Goal: Task Accomplishment & Management: Use online tool/utility

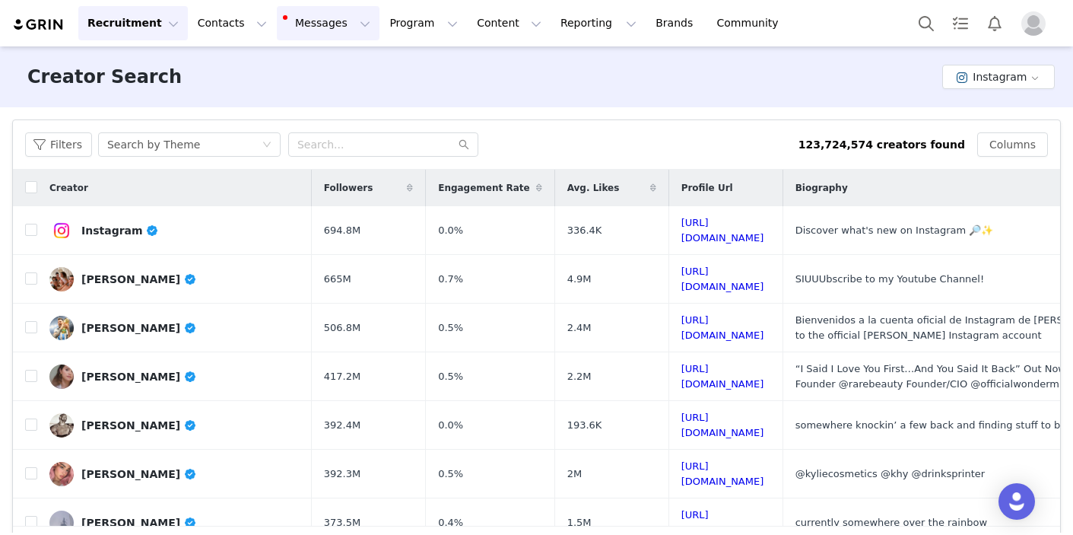
click at [314, 24] on button "Messages Messages" at bounding box center [328, 23] width 103 height 34
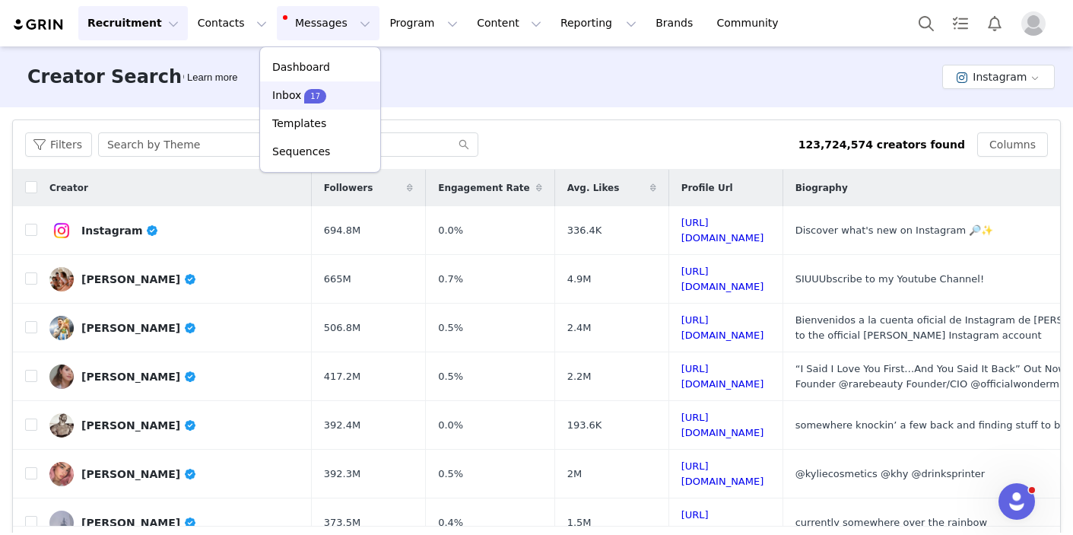
click at [306, 94] on span "17" at bounding box center [315, 96] width 22 height 14
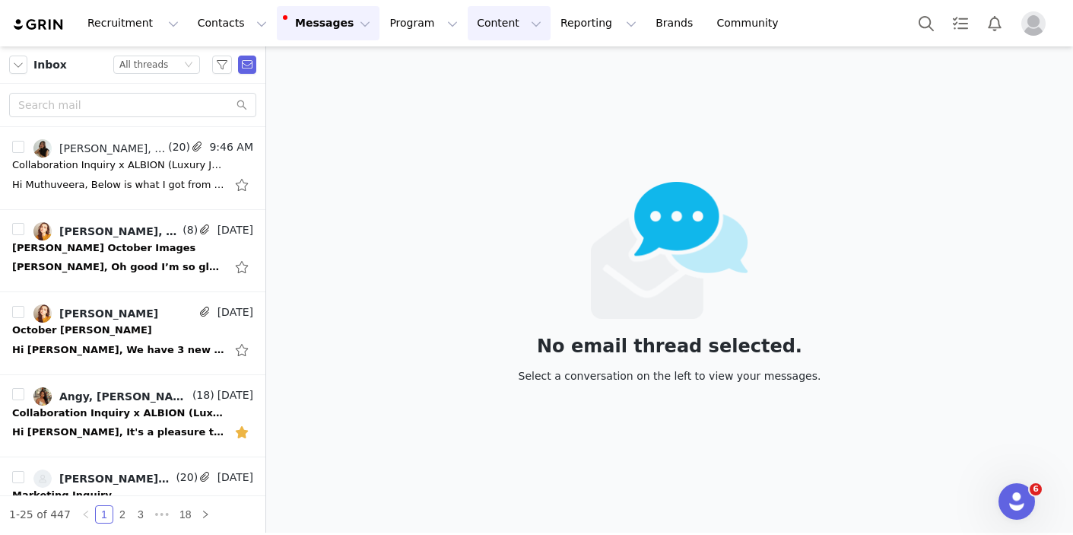
click at [484, 20] on button "Content Content" at bounding box center [509, 23] width 83 height 34
click at [418, 26] on button "Program Program" at bounding box center [423, 23] width 87 height 34
click at [407, 62] on p "Activations" at bounding box center [398, 67] width 59 height 16
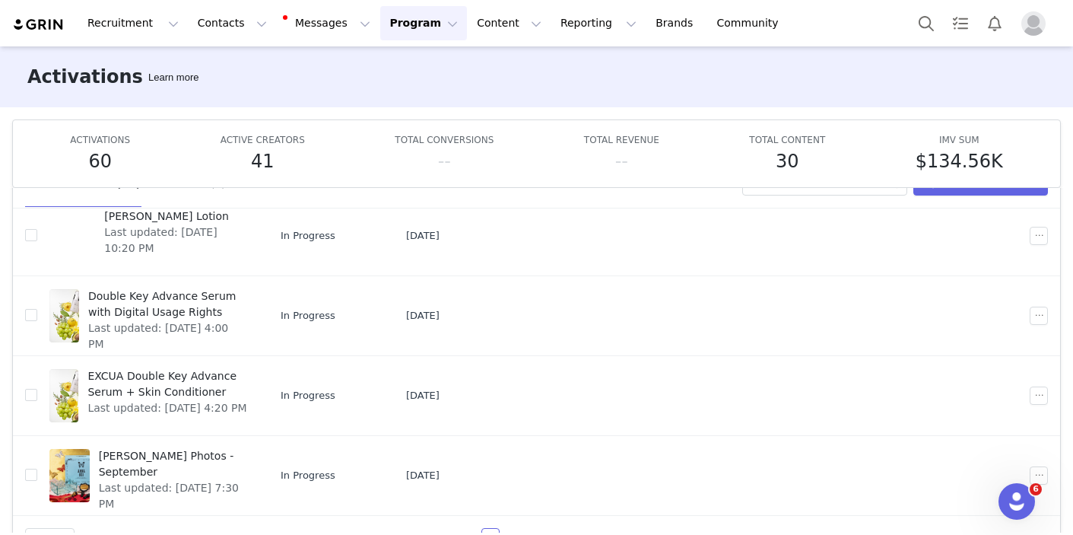
scroll to position [80, 0]
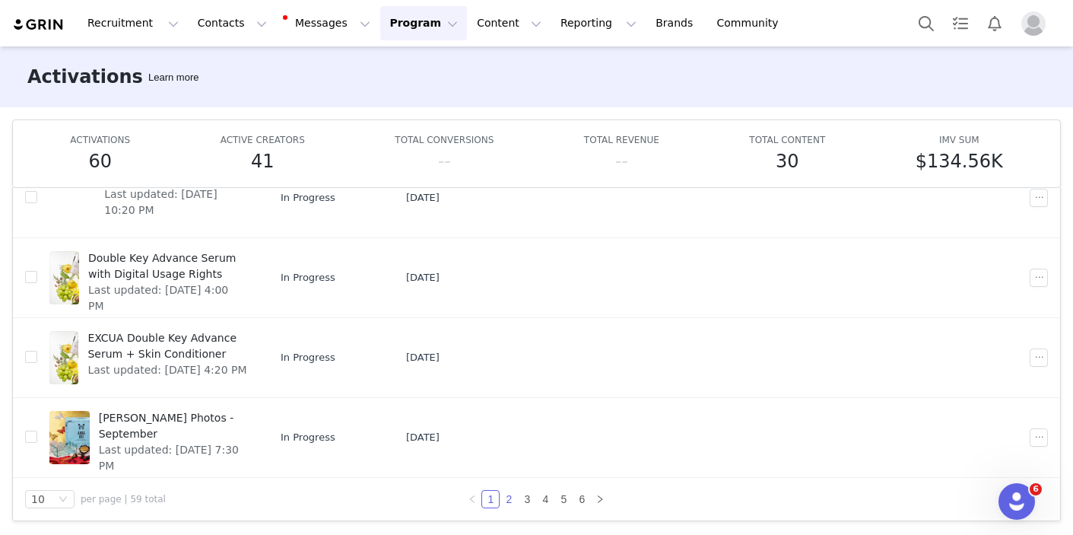
click at [500, 499] on link "2" at bounding box center [508, 499] width 17 height 17
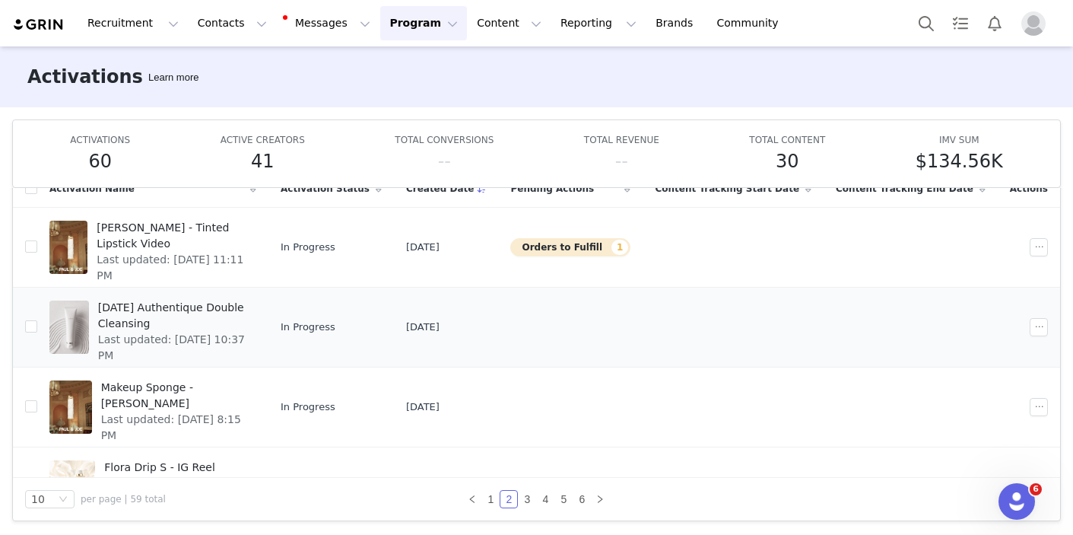
click at [176, 302] on span "[DATE] Authentique Double Cleansing" at bounding box center [172, 316] width 149 height 32
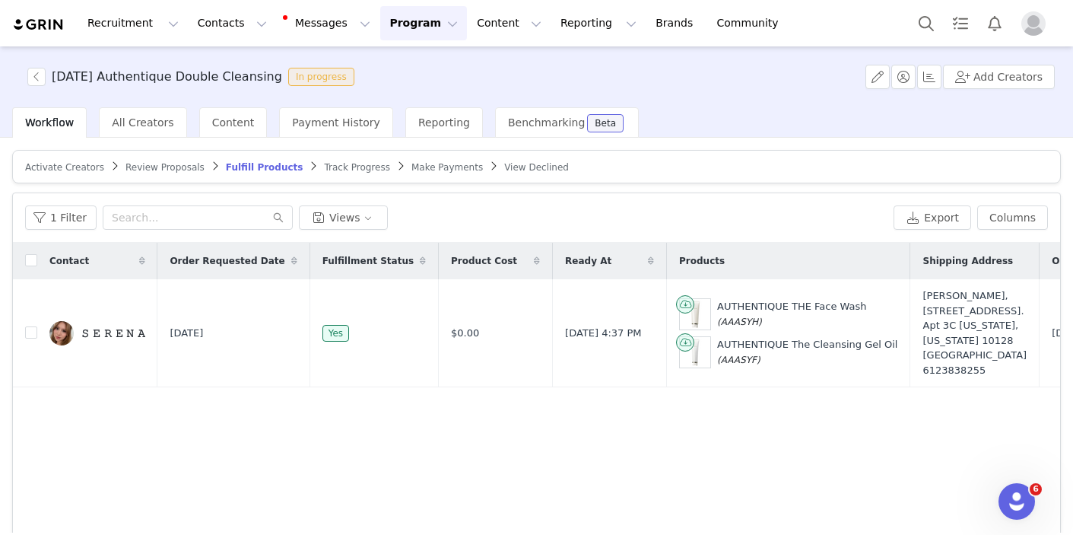
scroll to position [128, 0]
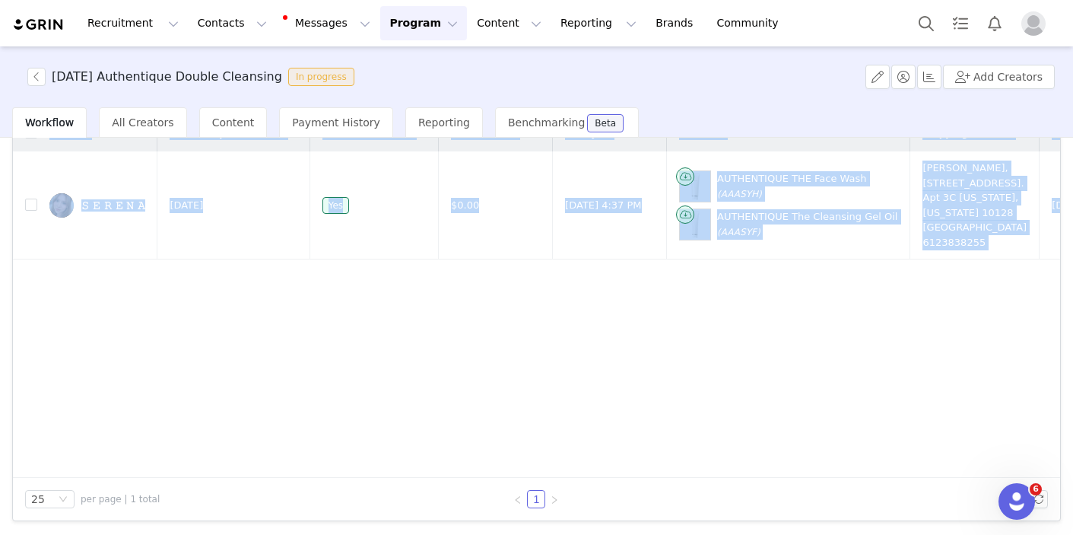
drag, startPoint x: 554, startPoint y: 477, endPoint x: 789, endPoint y: 468, distance: 235.1
click at [789, 468] on div "1 Filter Views Export Columns Contact Order Requested Date Fulfillment Status P…" at bounding box center [536, 292] width 1047 height 455
click at [764, 429] on div "Contact Order Requested Date Fulfillment Status Product Cost Ready At Products …" at bounding box center [536, 296] width 1047 height 363
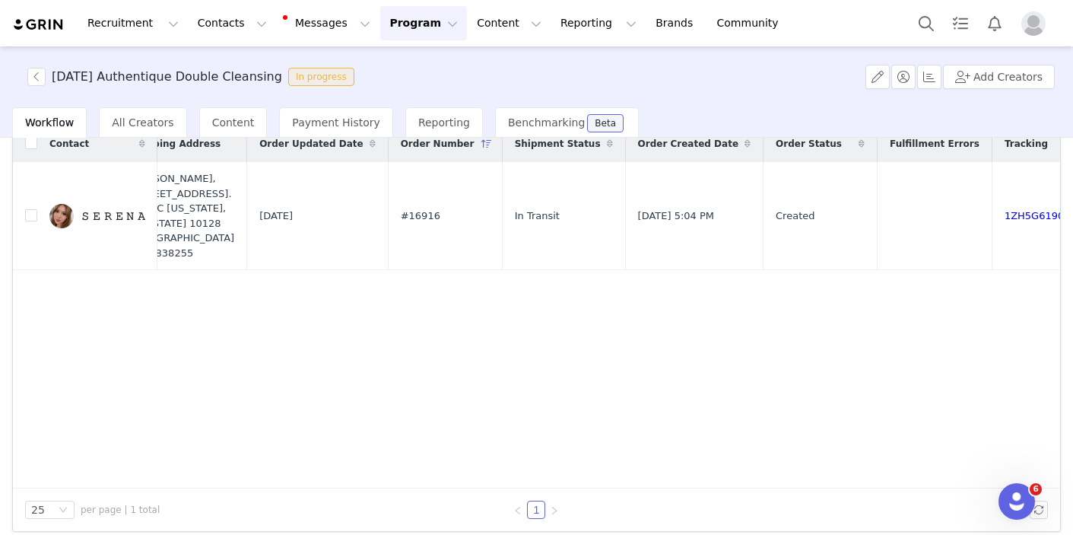
scroll to position [102, 0]
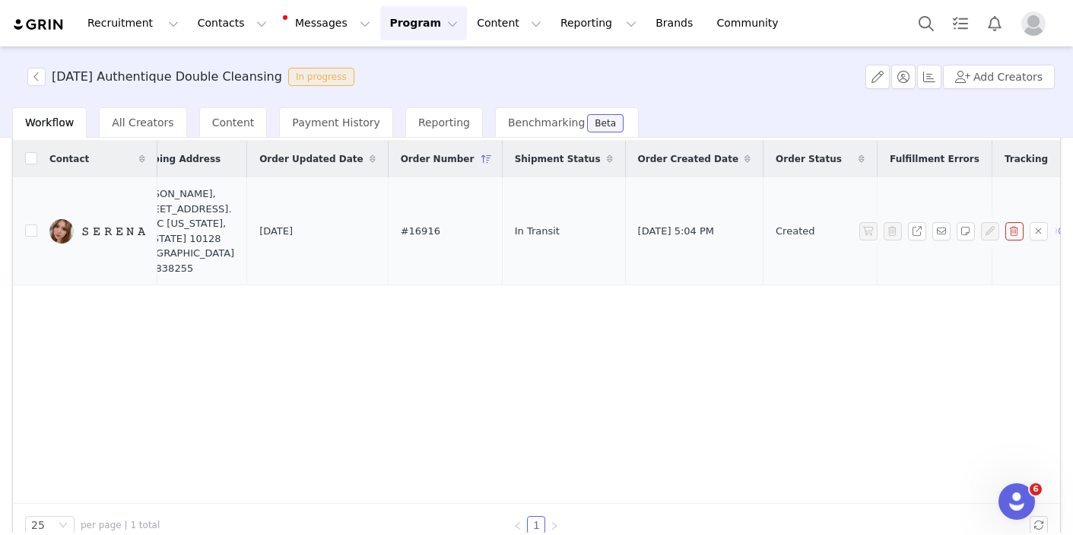
click at [992, 272] on td "1ZH5G6190338243817" at bounding box center [1062, 231] width 141 height 108
click at [992, 256] on td "1ZH5G6190338243817" at bounding box center [1062, 231] width 141 height 108
click at [1005, 165] on span "Tracking" at bounding box center [1026, 159] width 43 height 14
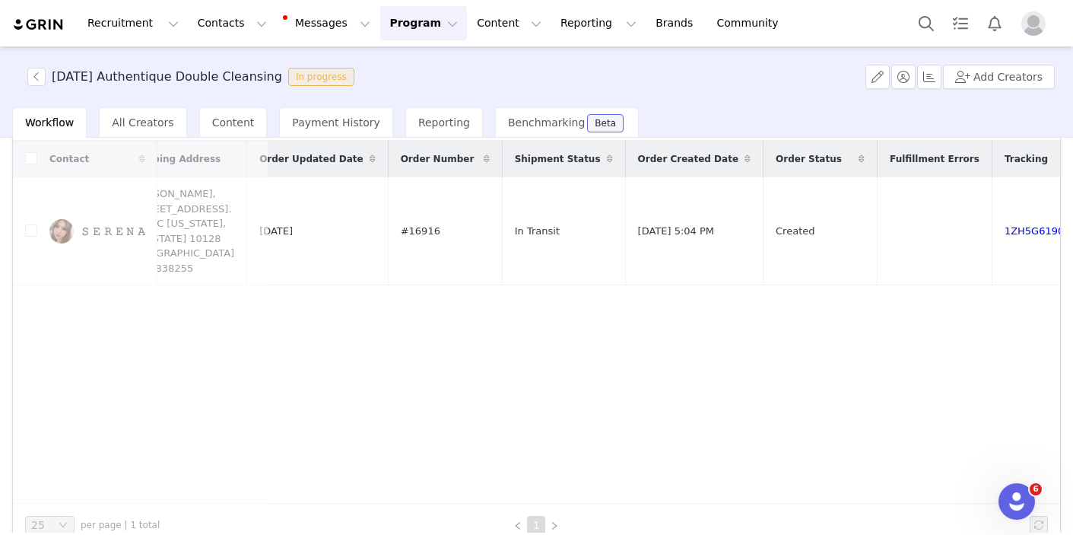
scroll to position [0, 0]
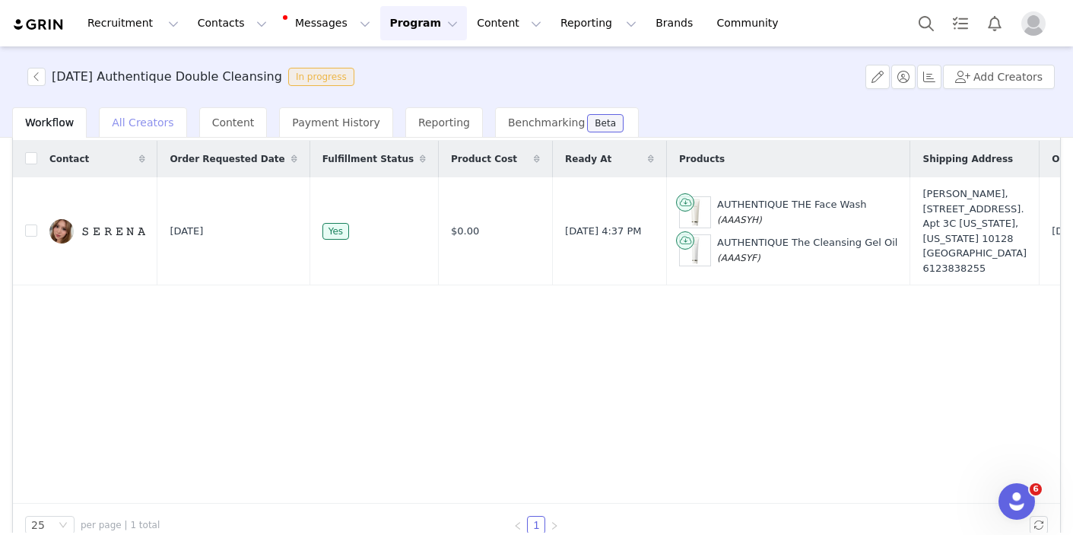
click at [127, 121] on span "All Creators" at bounding box center [143, 122] width 62 height 12
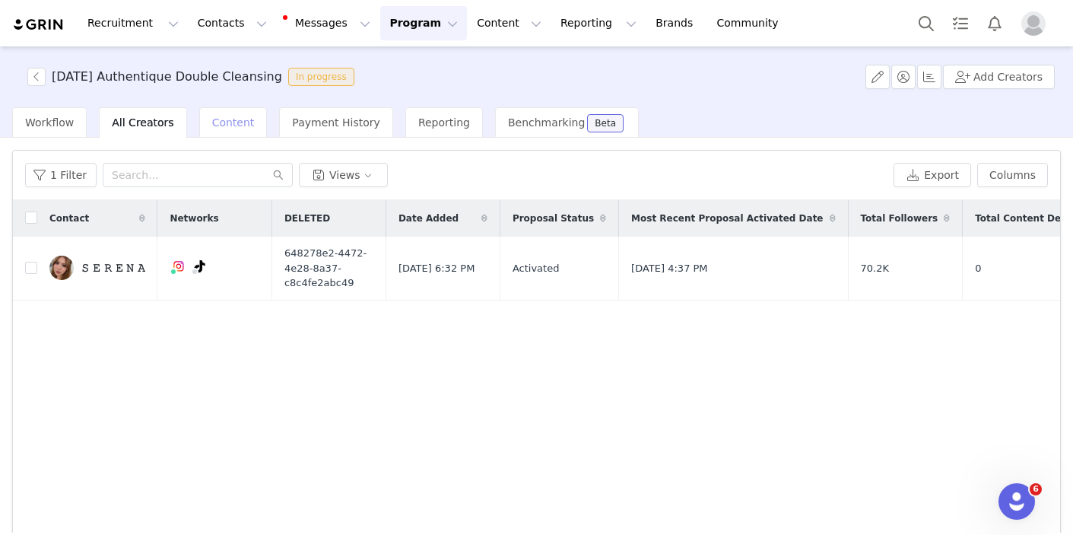
click at [212, 121] on span "Content" at bounding box center [233, 122] width 43 height 12
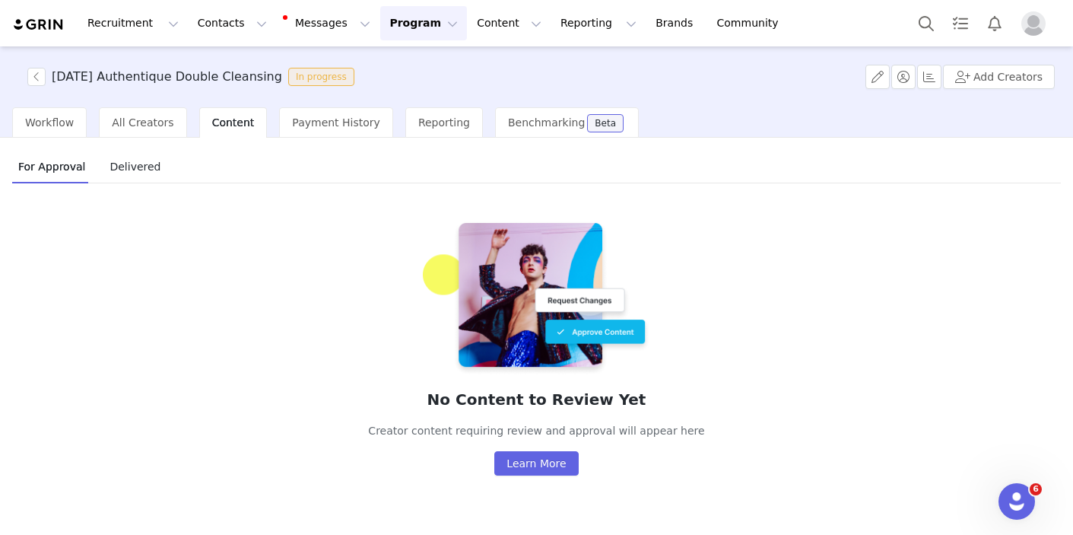
click at [131, 160] on span "Delivered" at bounding box center [134, 166] width 63 height 24
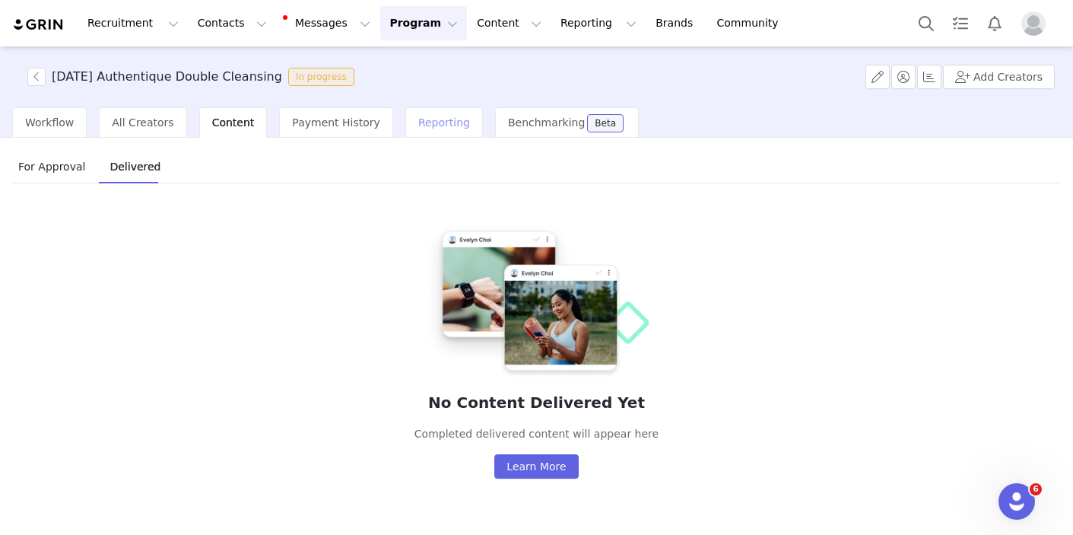
click at [418, 120] on span "Reporting" at bounding box center [444, 122] width 52 height 12
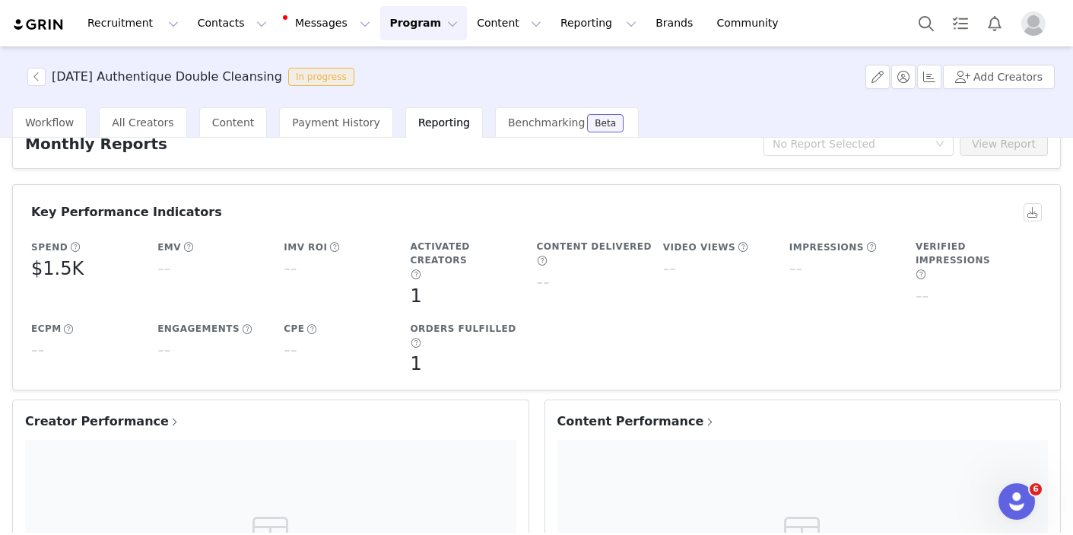
scroll to position [59, 0]
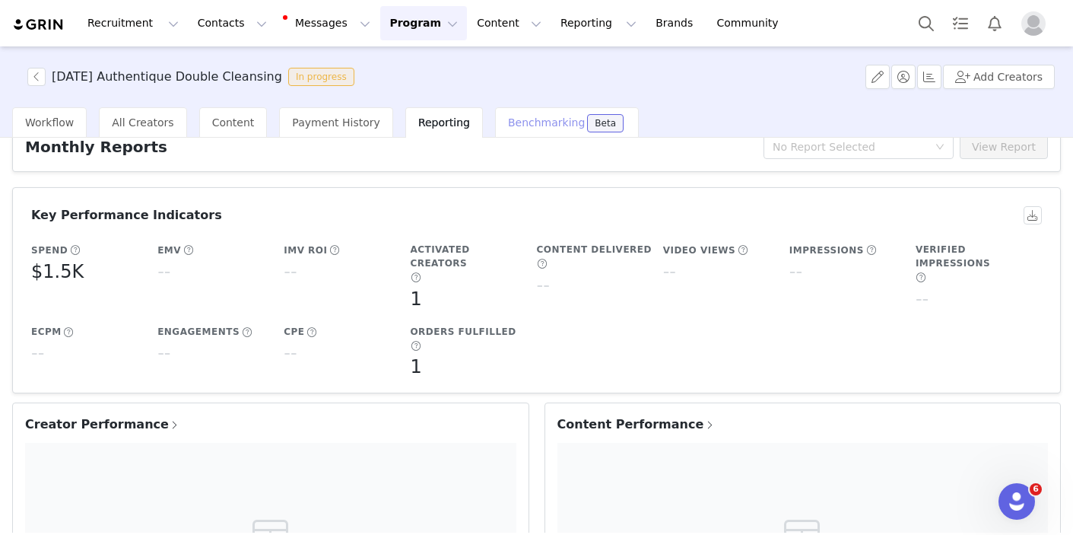
click at [539, 131] on div "Benchmarking Beta" at bounding box center [567, 122] width 144 height 30
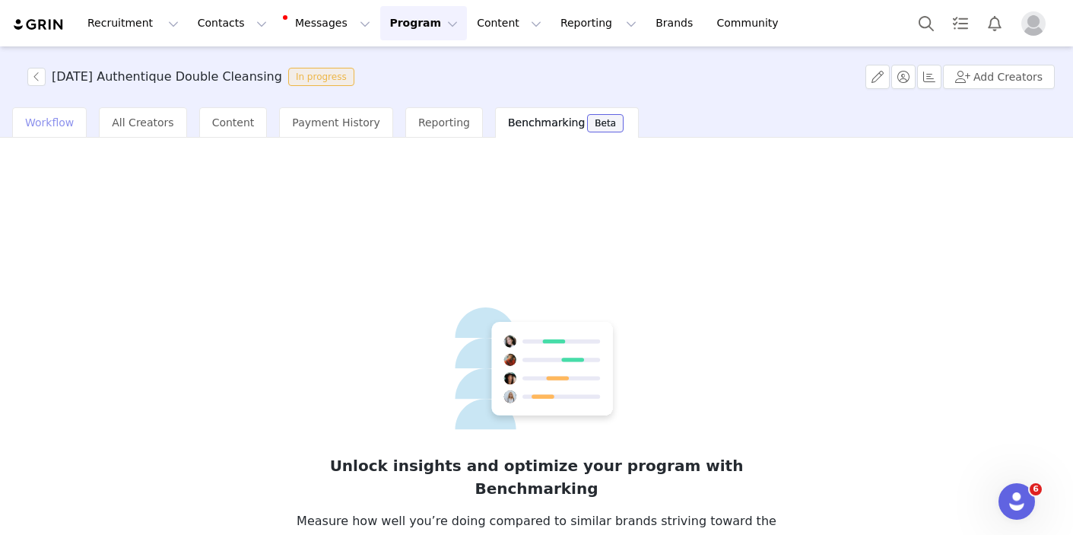
click at [42, 122] on span "Workflow" at bounding box center [49, 122] width 49 height 12
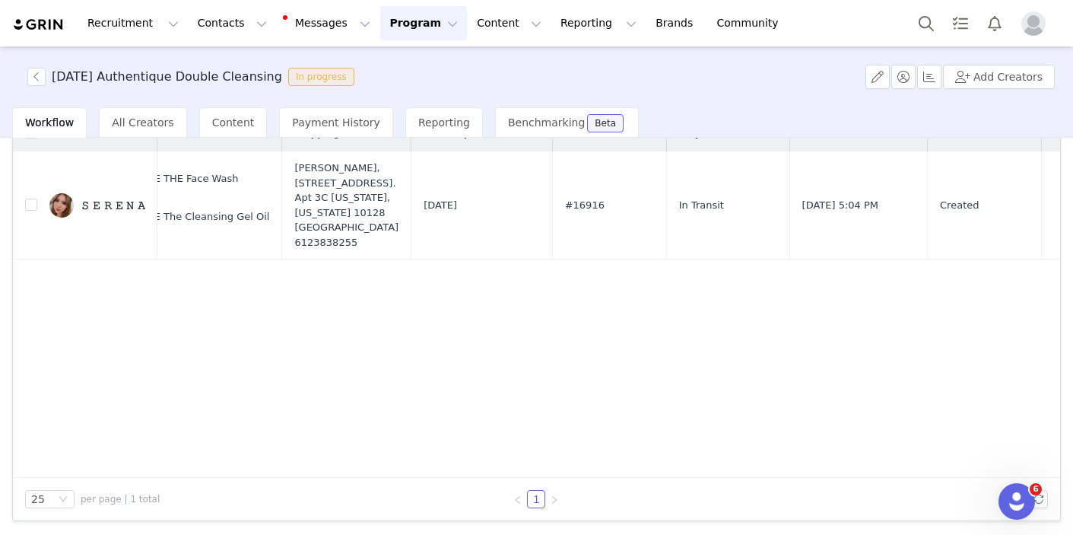
scroll to position [0, 792]
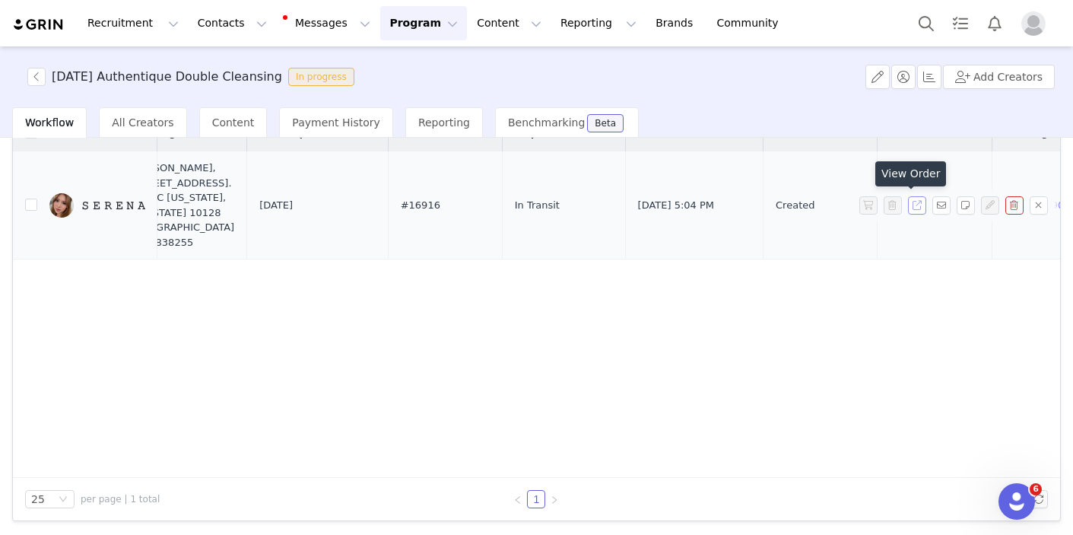
click at [910, 210] on button "button" at bounding box center [917, 205] width 18 height 18
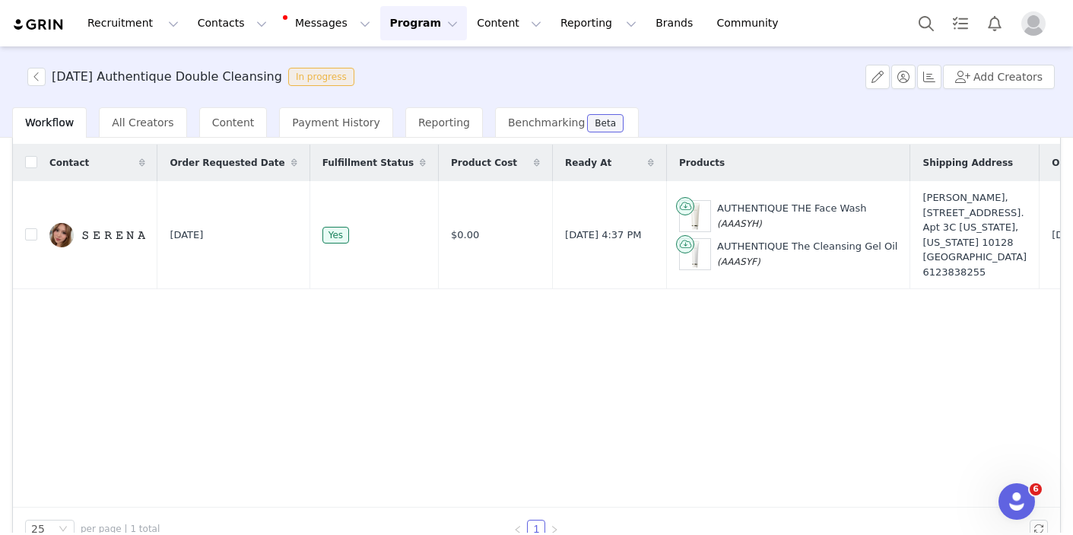
scroll to position [97, 0]
